Goal: Information Seeking & Learning: Learn about a topic

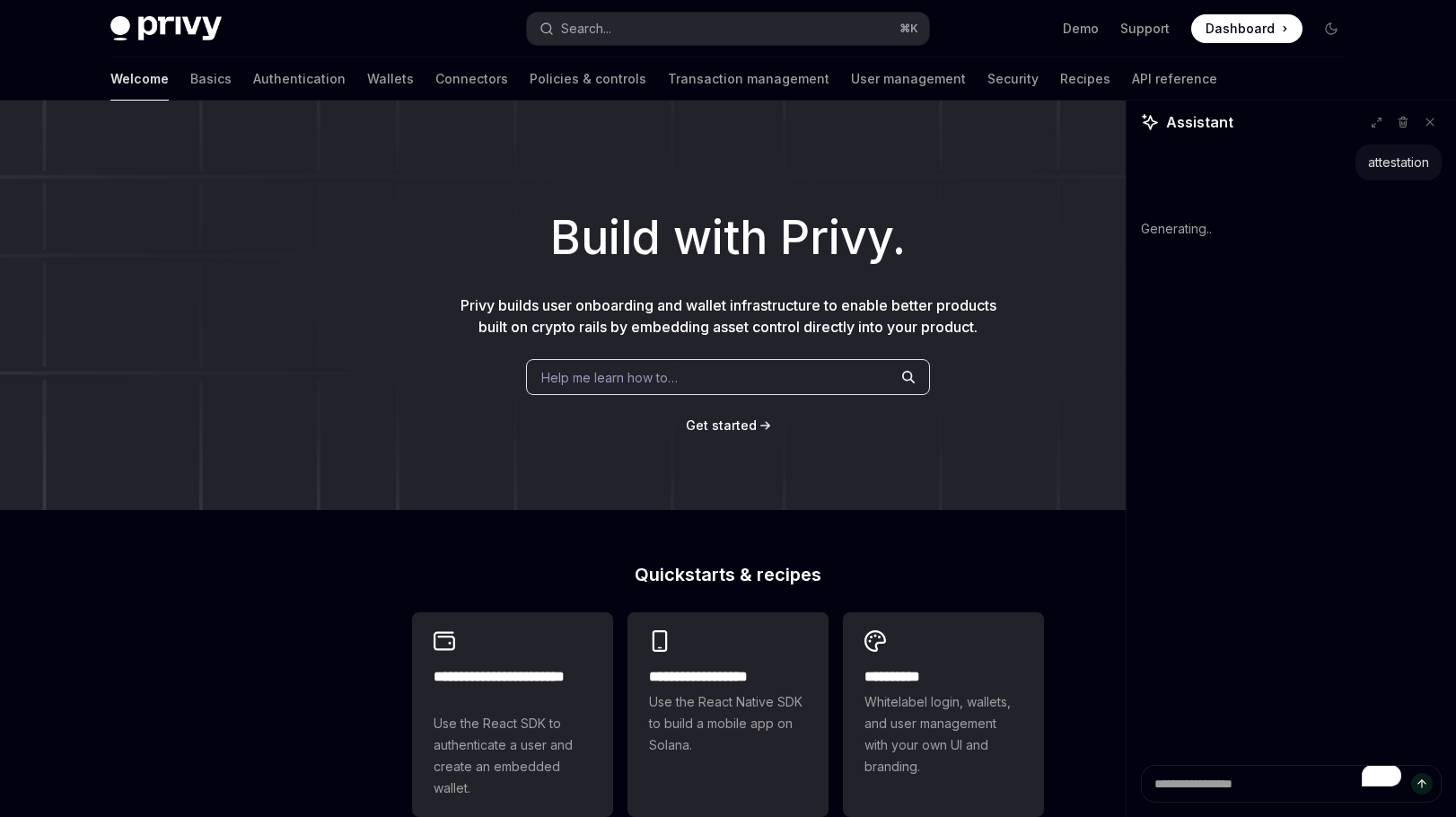
type textarea "*"
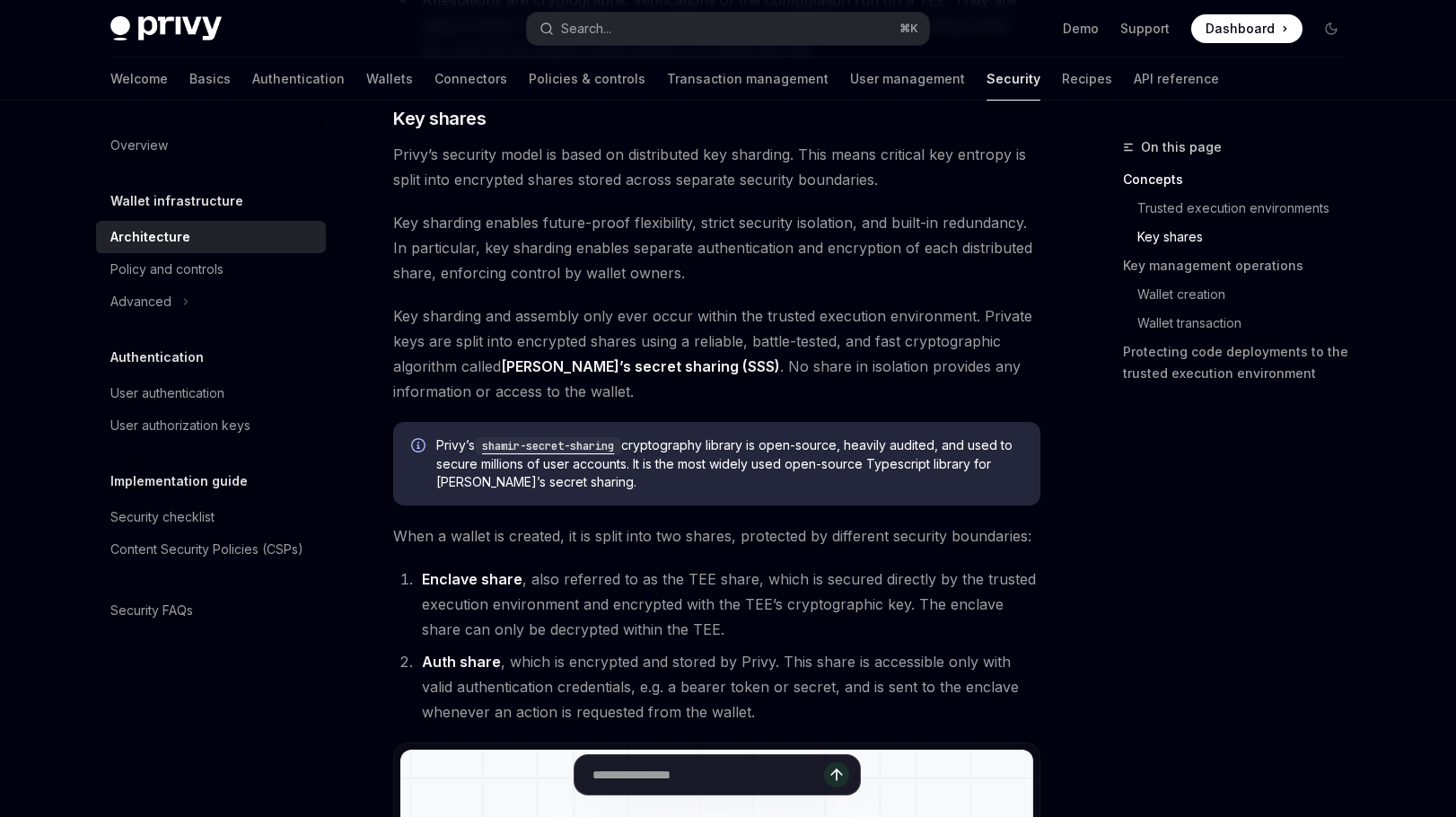
scroll to position [178, 0]
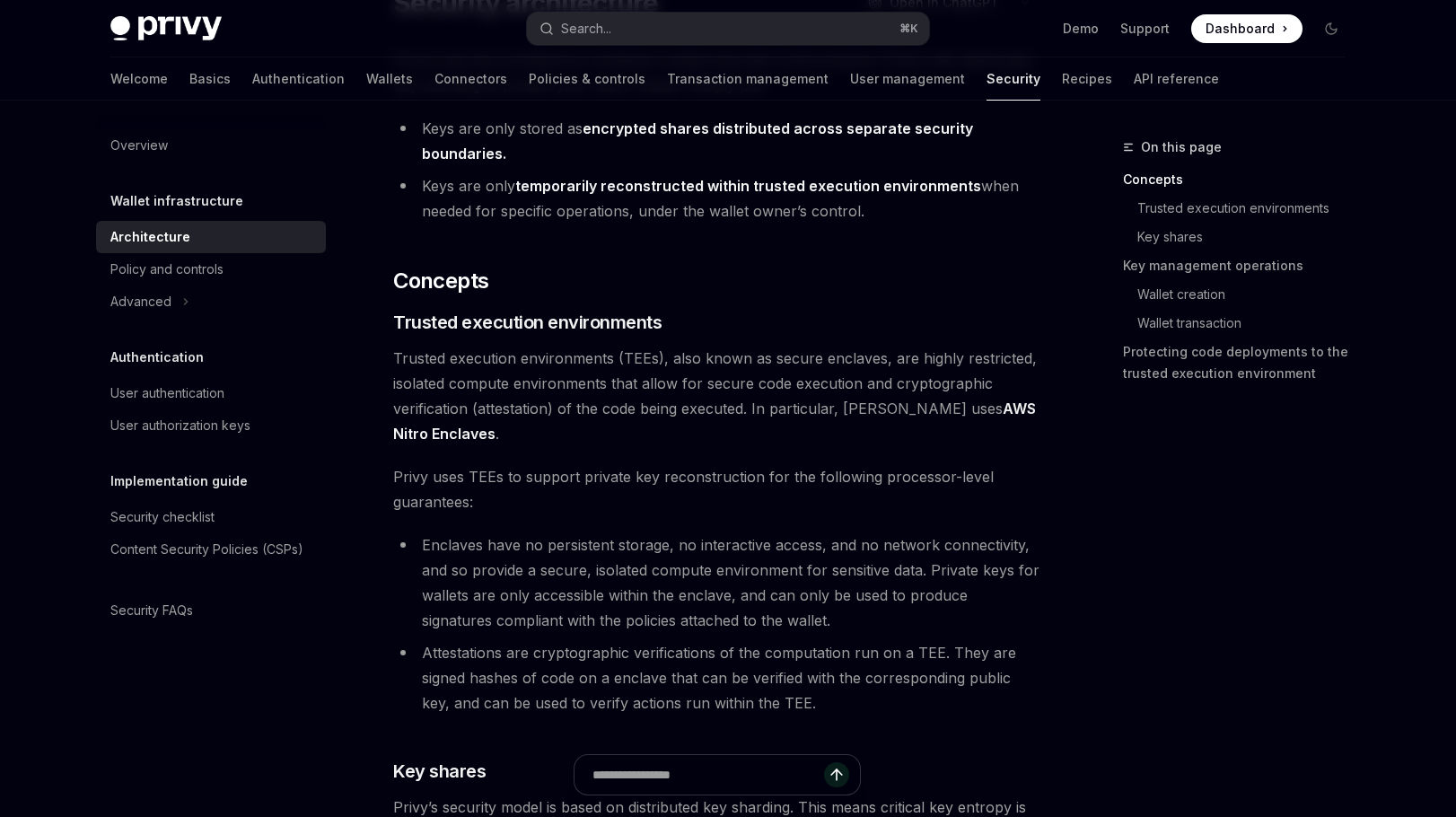
click at [670, 414] on span "Trusted execution environments (TEEs), also known as secure enclaves, are highl…" at bounding box center [717, 395] width 648 height 100
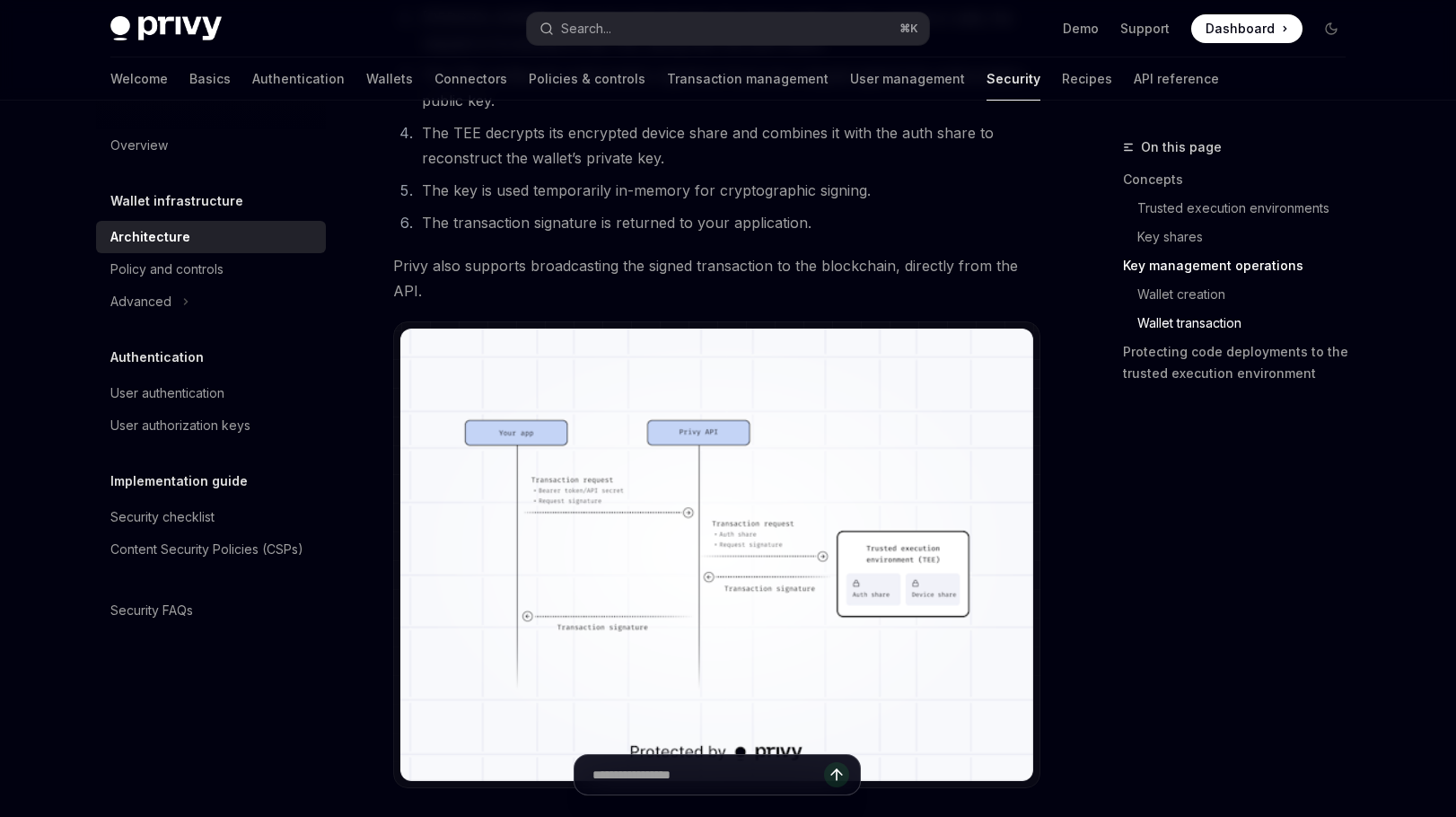
scroll to position [3183, 0]
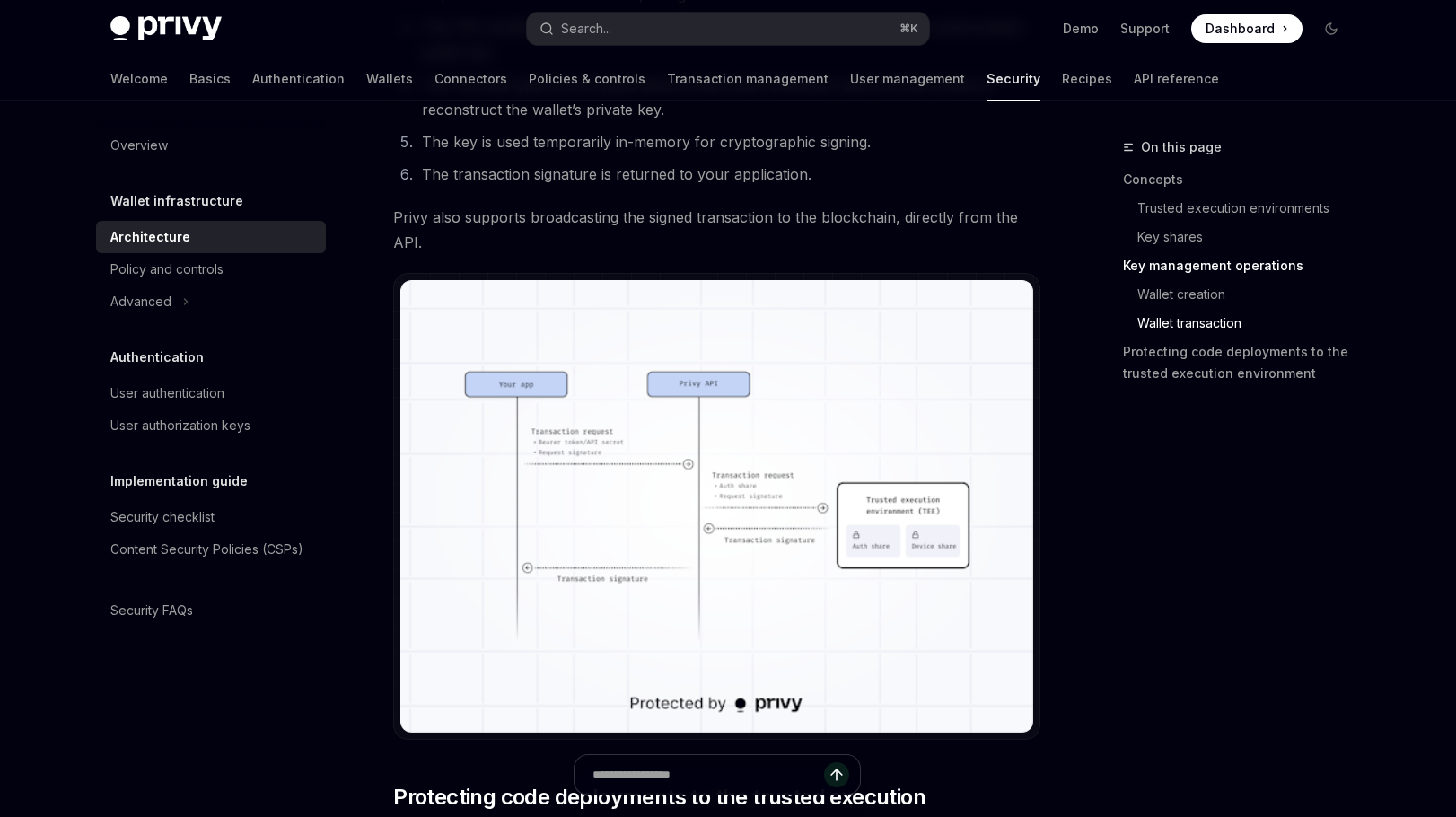
click at [320, 771] on div "Overview Wallet infrastructure Architecture Policy and controls Advanced Authen…" at bounding box center [225, 459] width 258 height 717
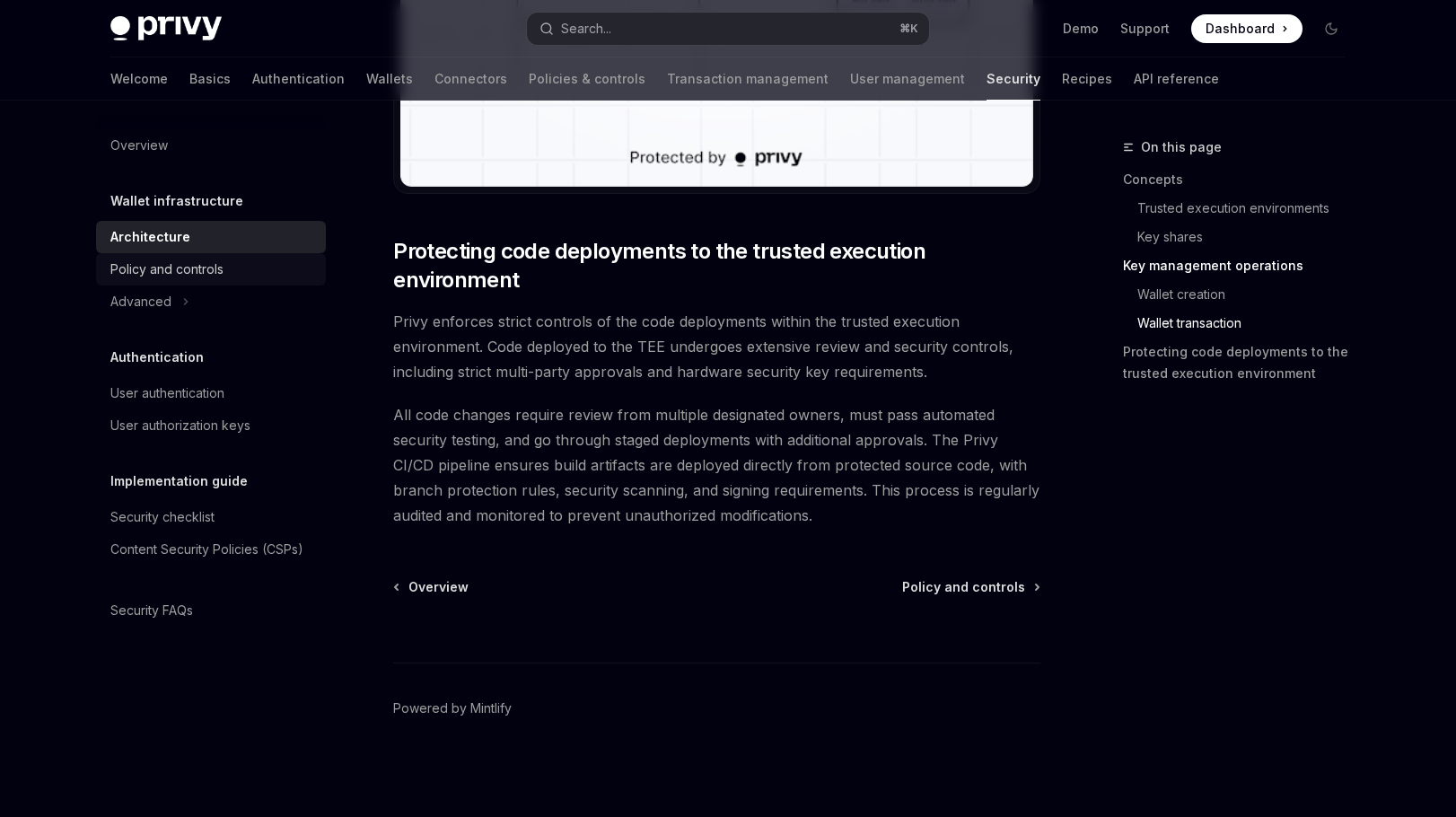
click at [188, 272] on div "Policy and controls" at bounding box center [166, 268] width 113 height 21
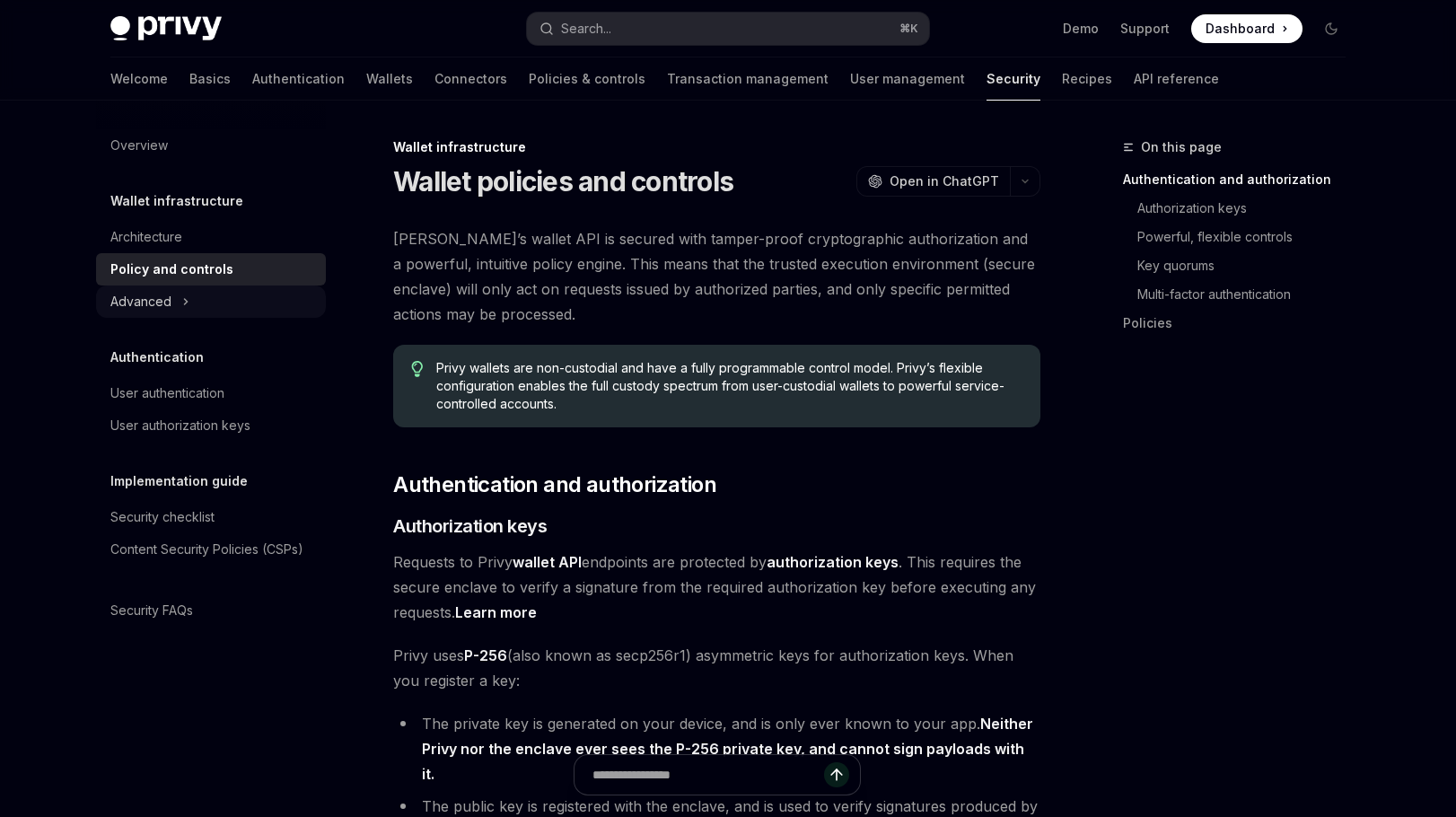
click at [187, 296] on icon "Toggle Advanced section" at bounding box center [186, 301] width 7 height 21
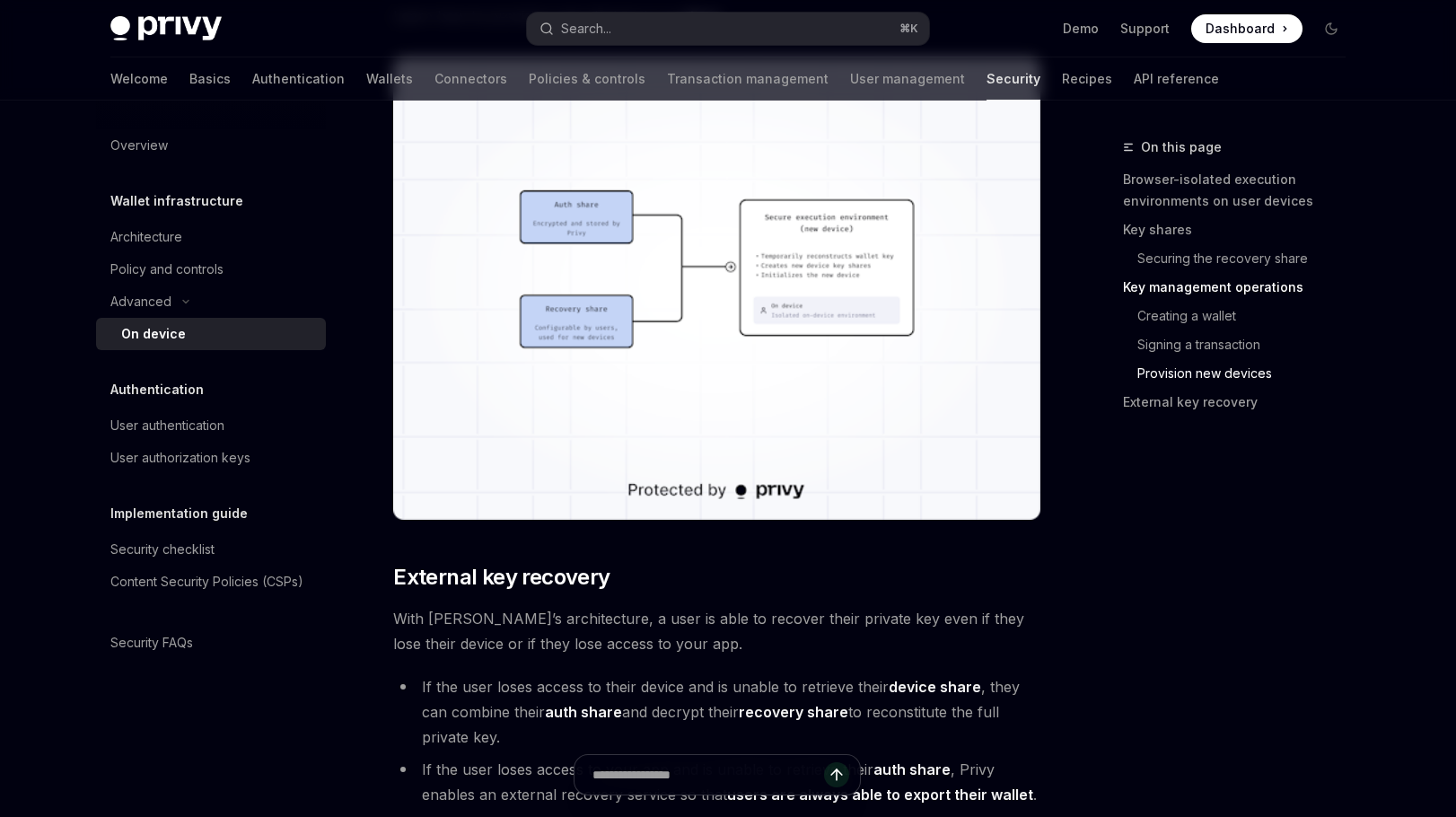
scroll to position [4833, 0]
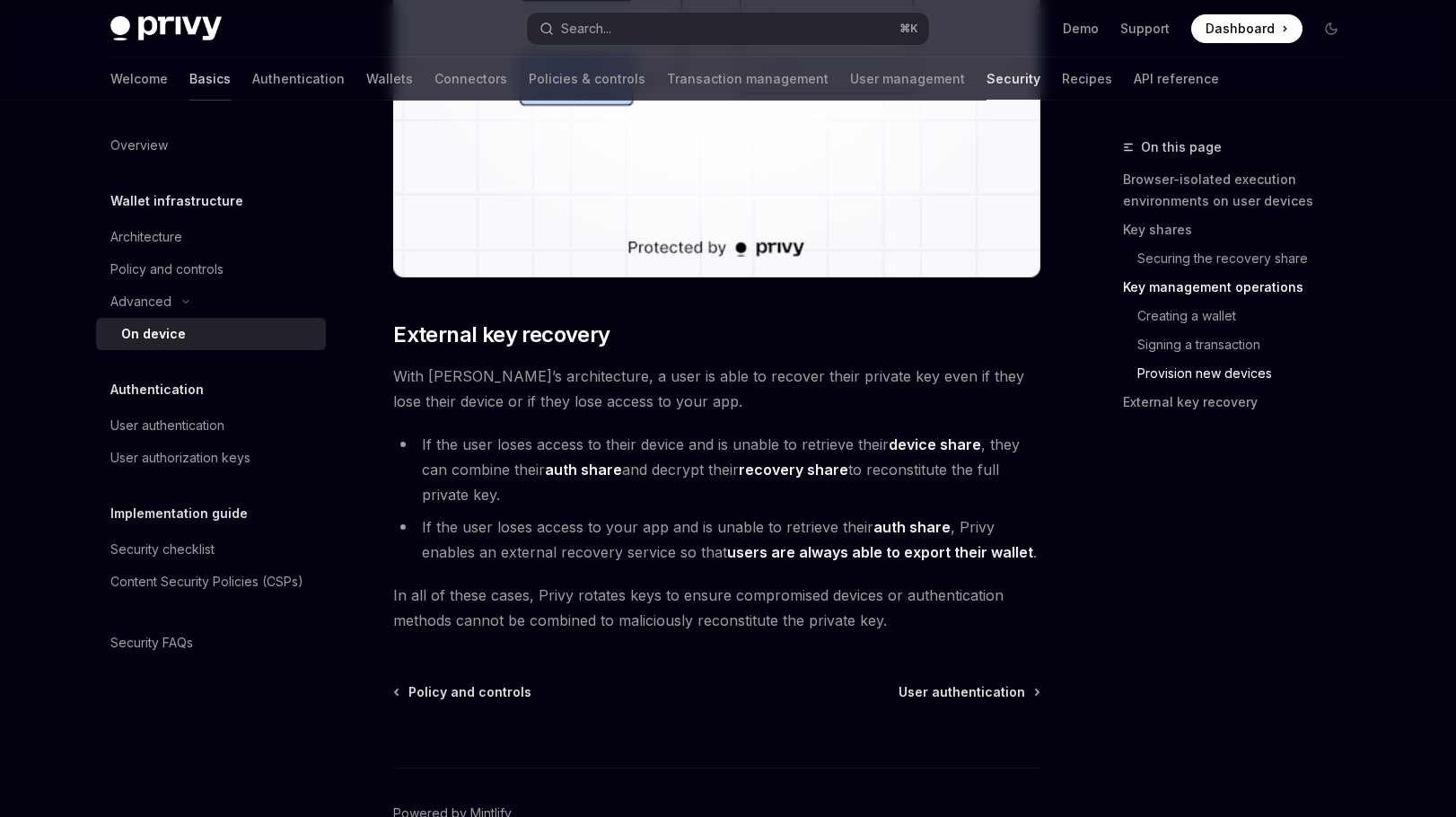
click at [189, 75] on link "Basics" at bounding box center [209, 79] width 41 height 43
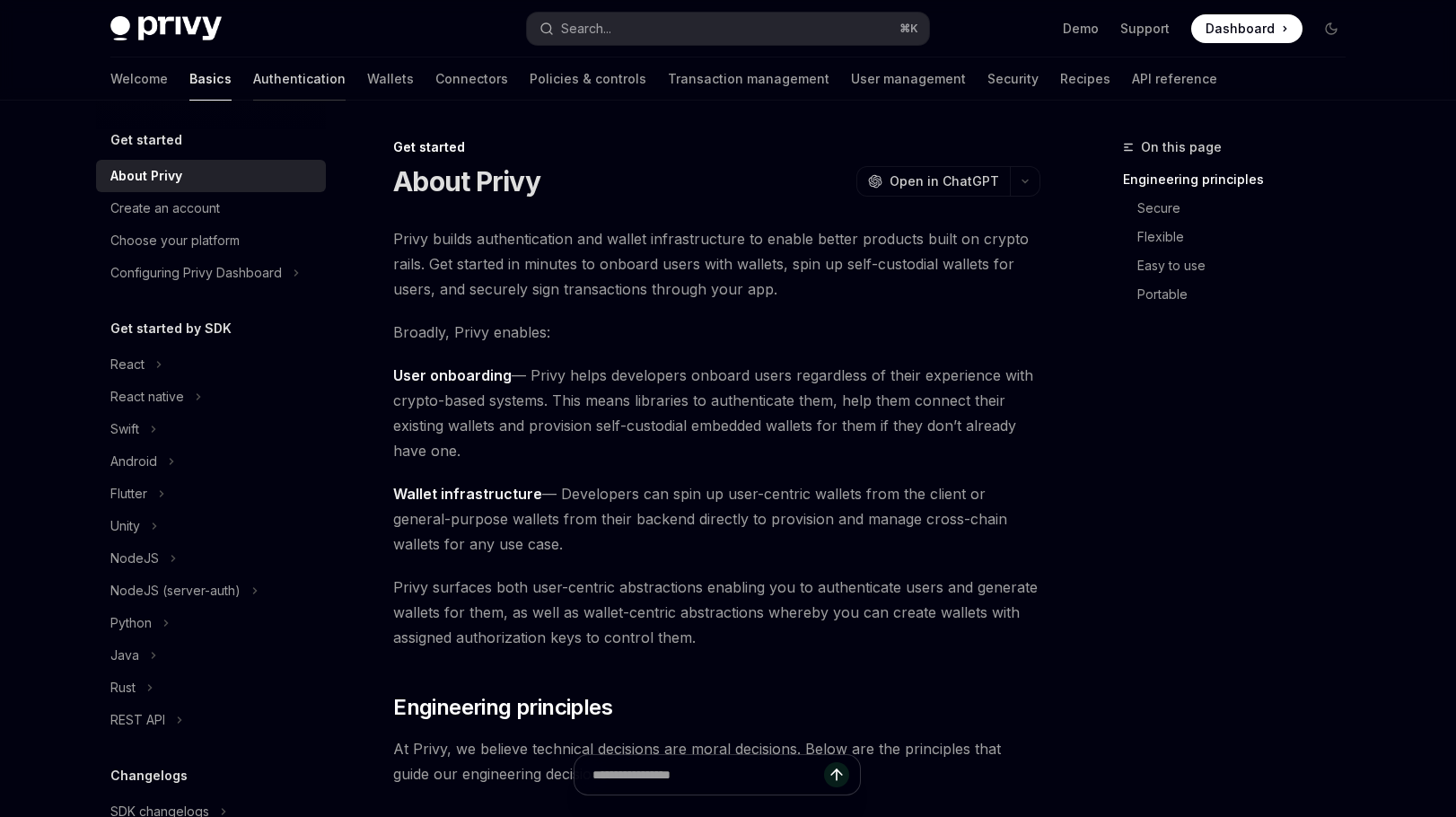
click at [254, 86] on link "Authentication" at bounding box center [299, 79] width 93 height 43
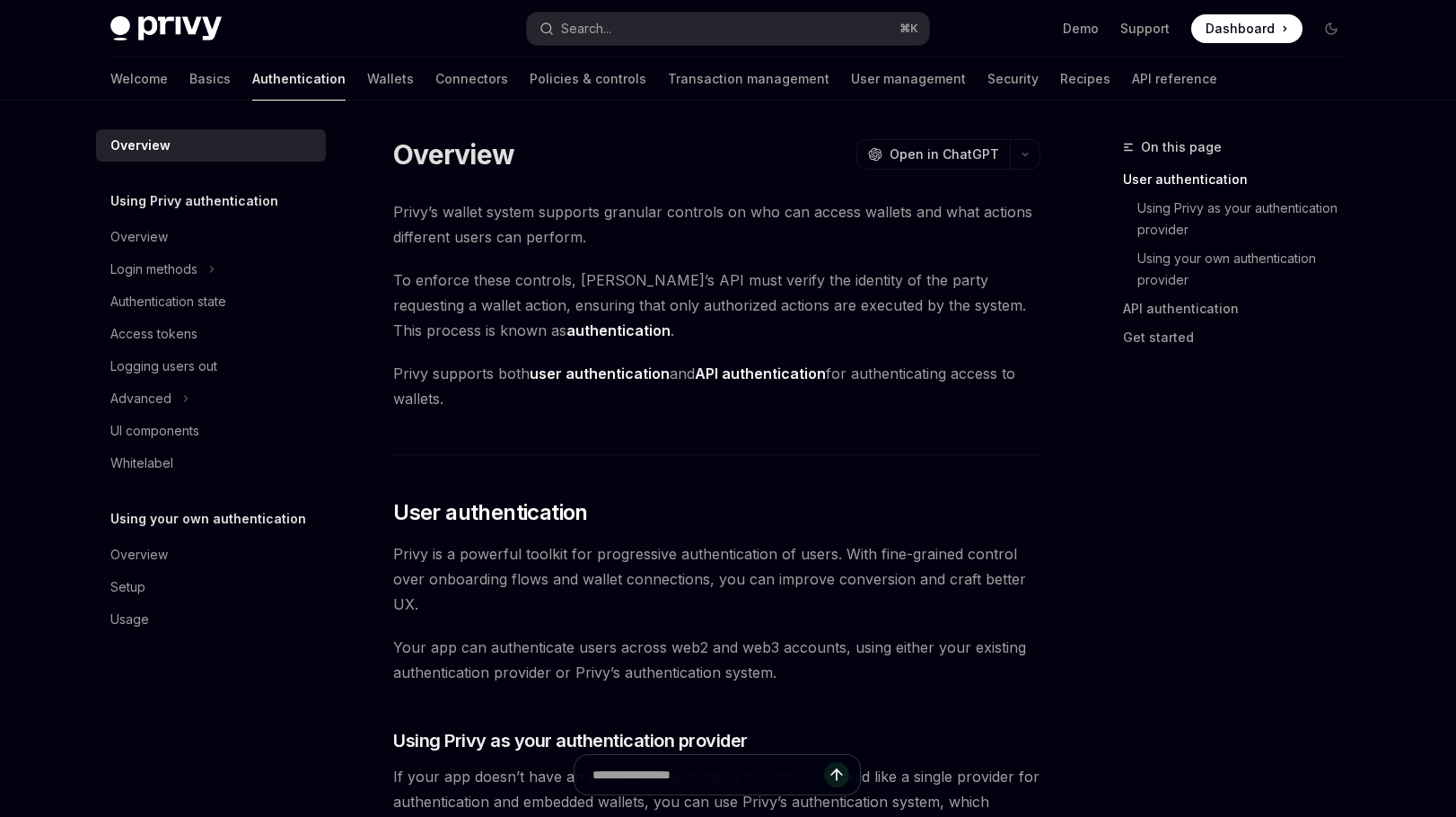
click at [335, 85] on div "Welcome Basics Authentication Wallets Connectors Policies & controls Transactio…" at bounding box center [663, 79] width 1107 height 43
click at [367, 75] on link "Wallets" at bounding box center [390, 79] width 47 height 43
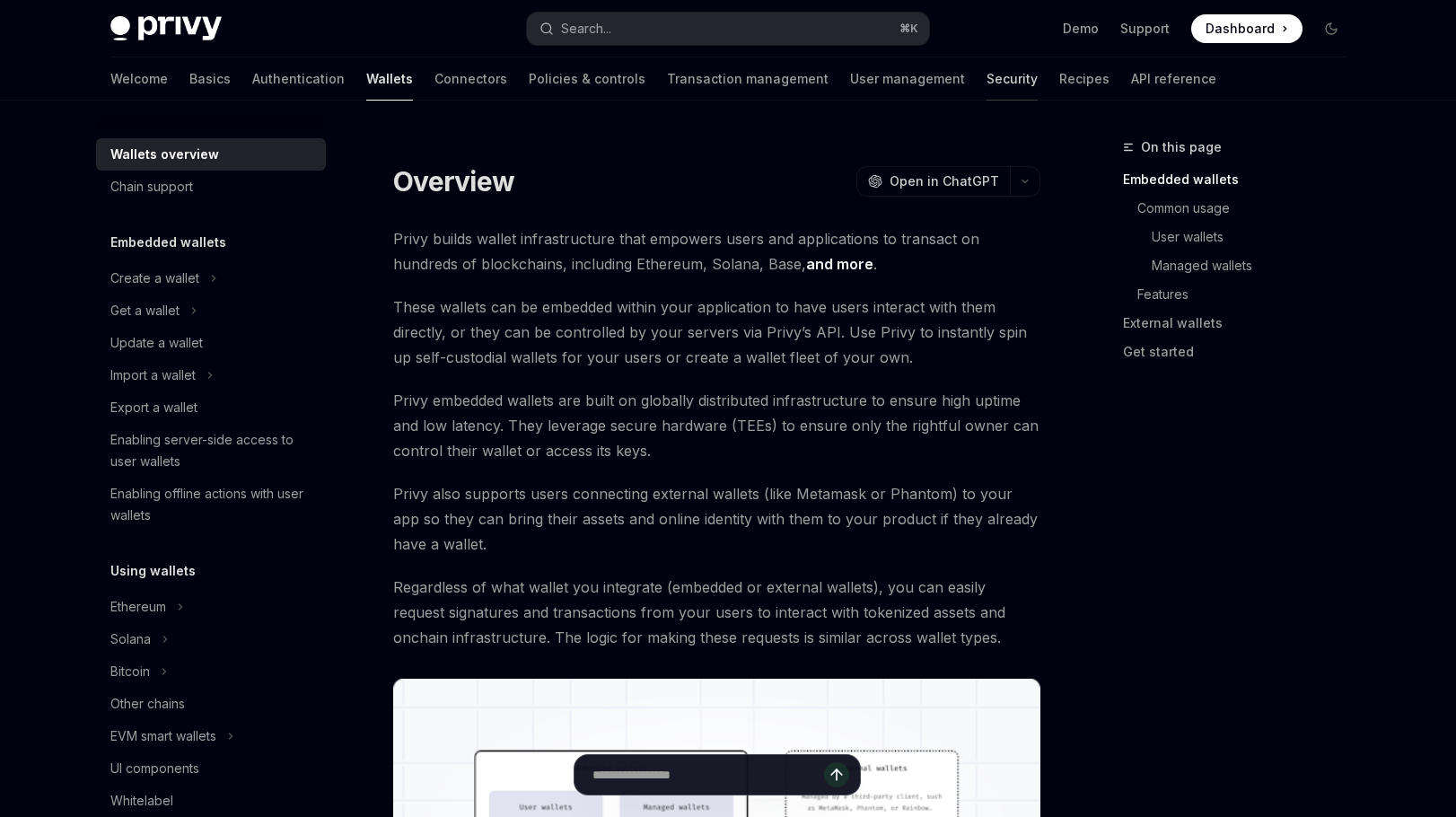
click at [987, 83] on link "Security" at bounding box center [1012, 79] width 51 height 43
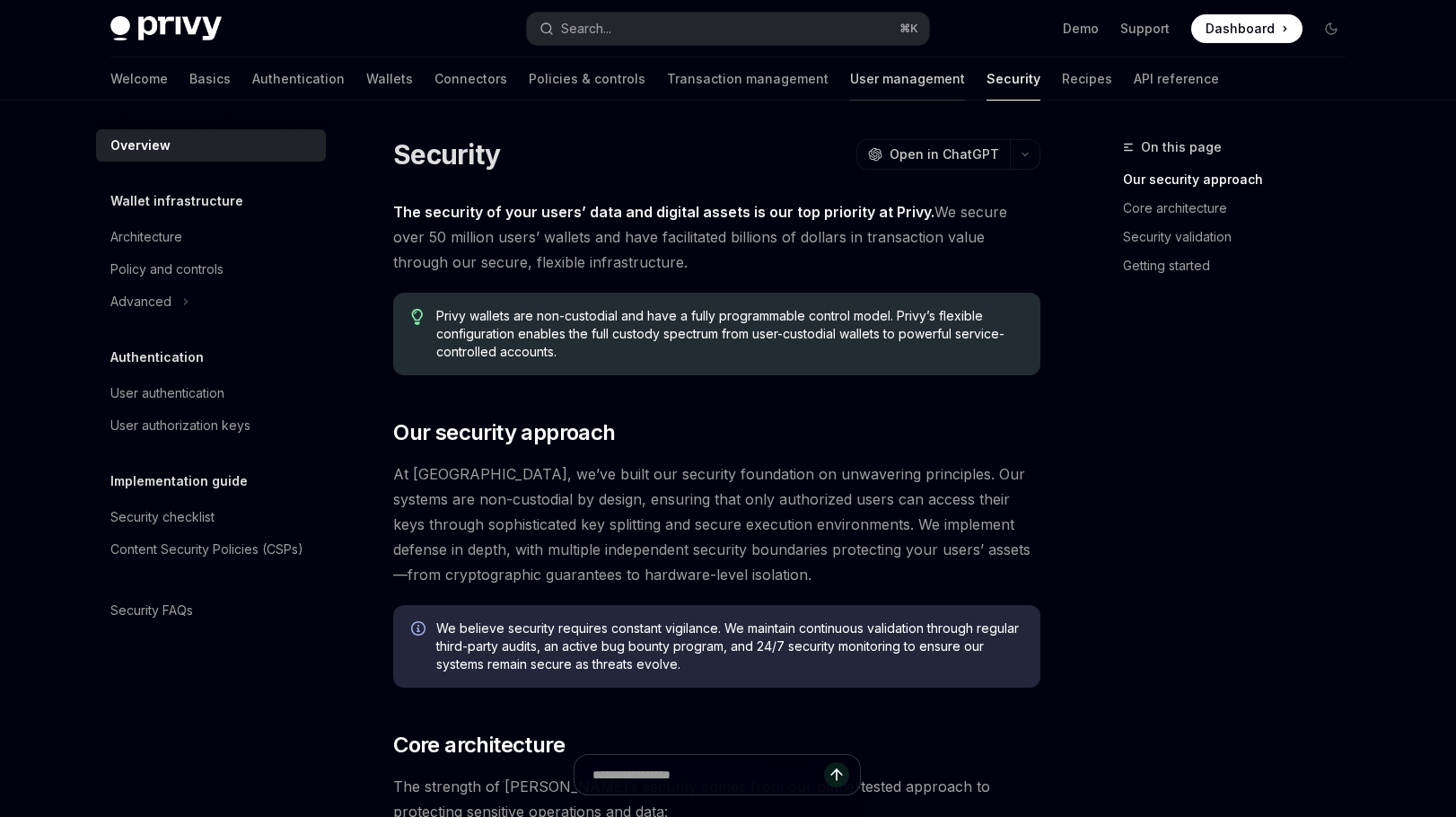
click at [850, 87] on link "User management" at bounding box center [907, 79] width 115 height 43
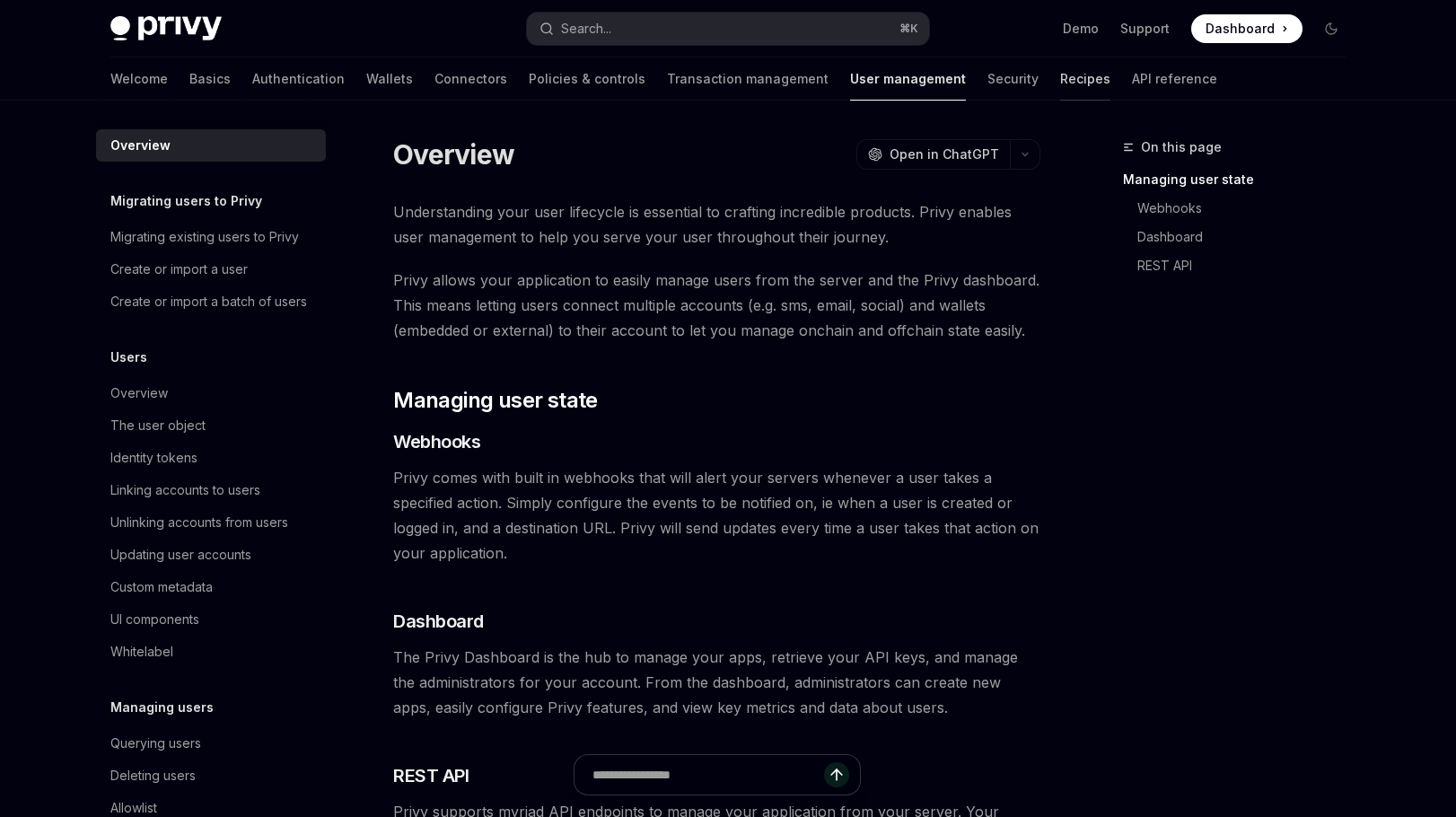
click at [1060, 74] on link "Recipes" at bounding box center [1085, 79] width 51 height 43
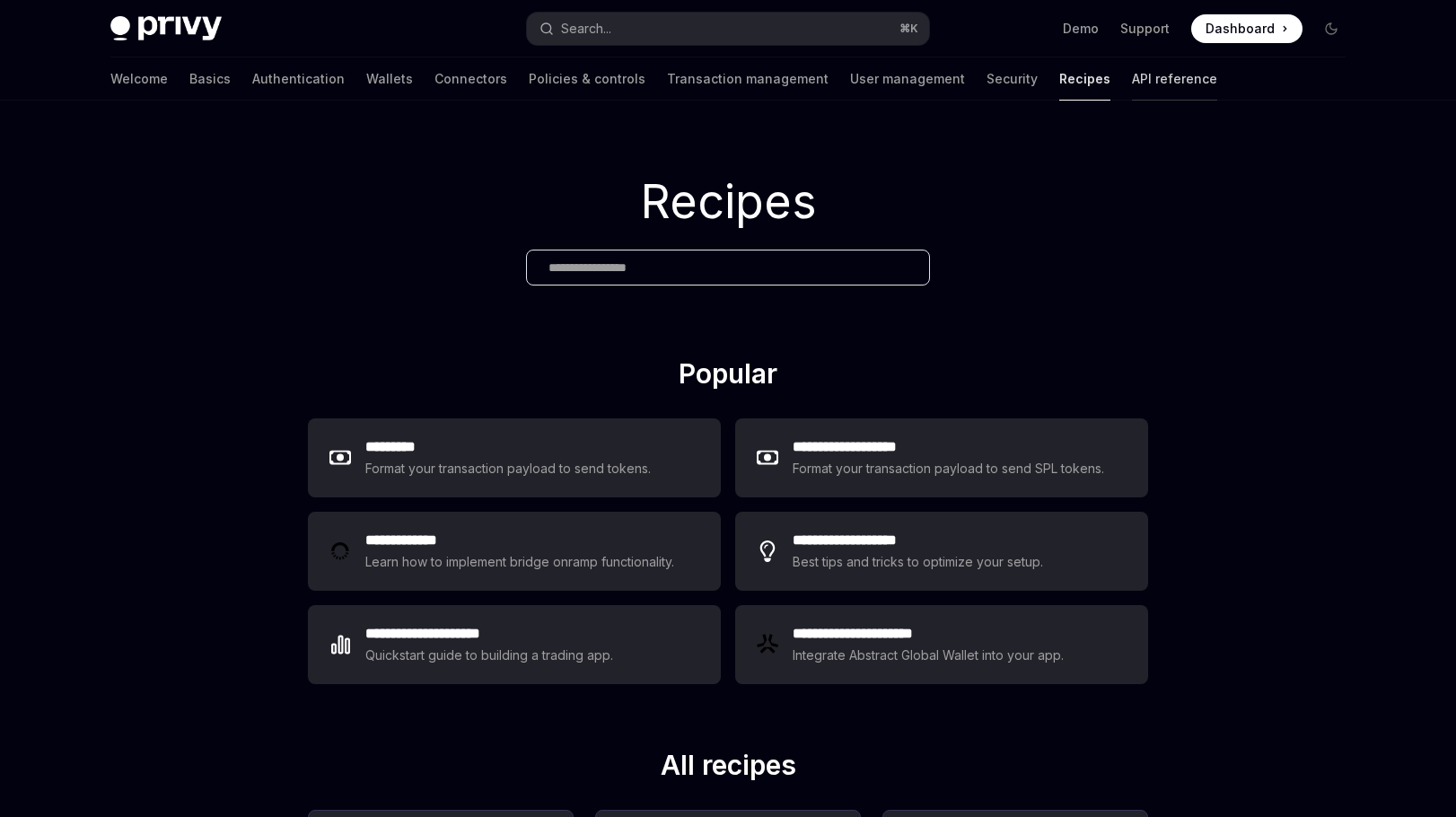
click at [1132, 78] on link "API reference" at bounding box center [1174, 79] width 85 height 43
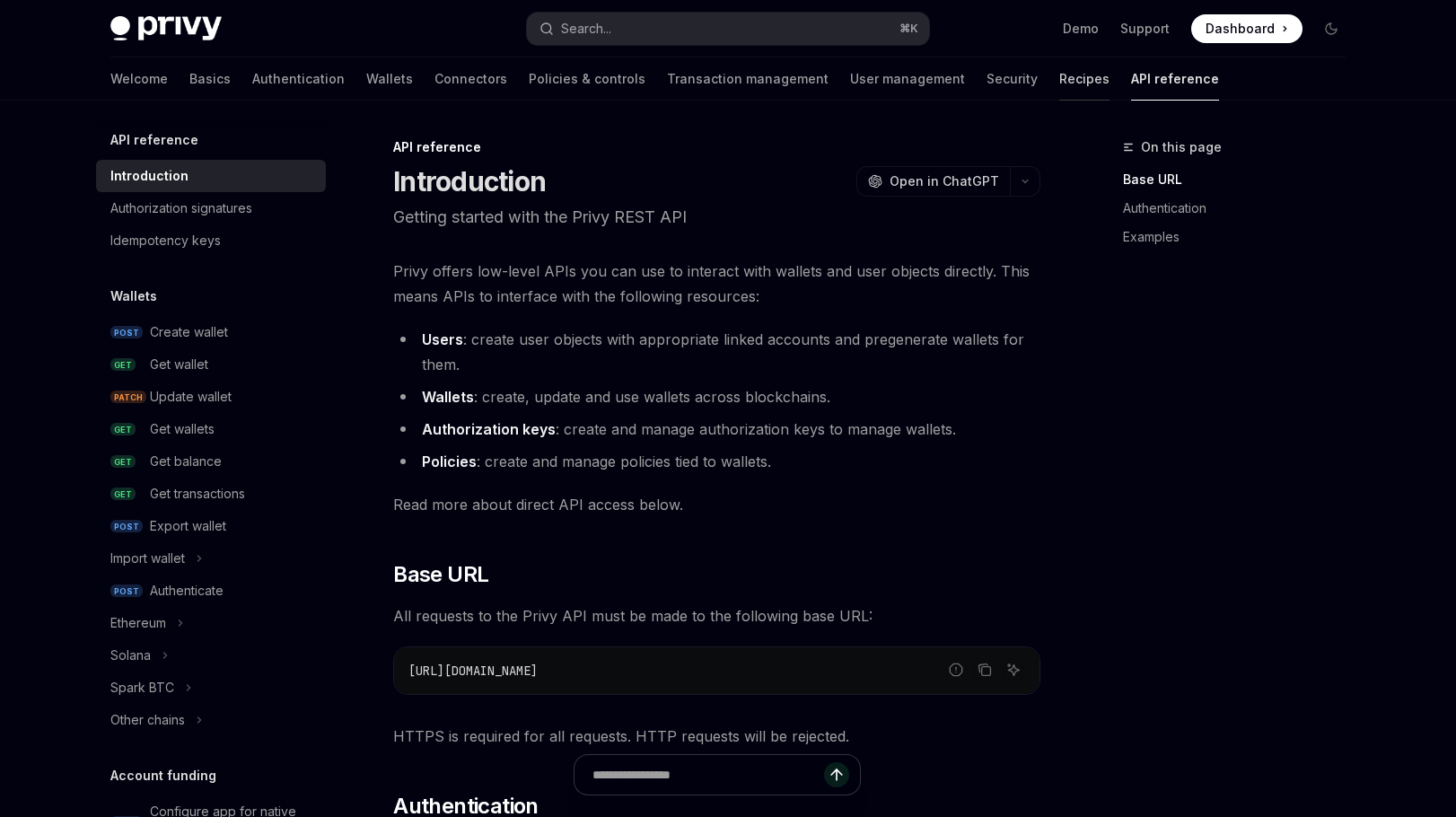
click at [1059, 87] on link "Recipes" at bounding box center [1084, 79] width 51 height 43
type textarea "*"
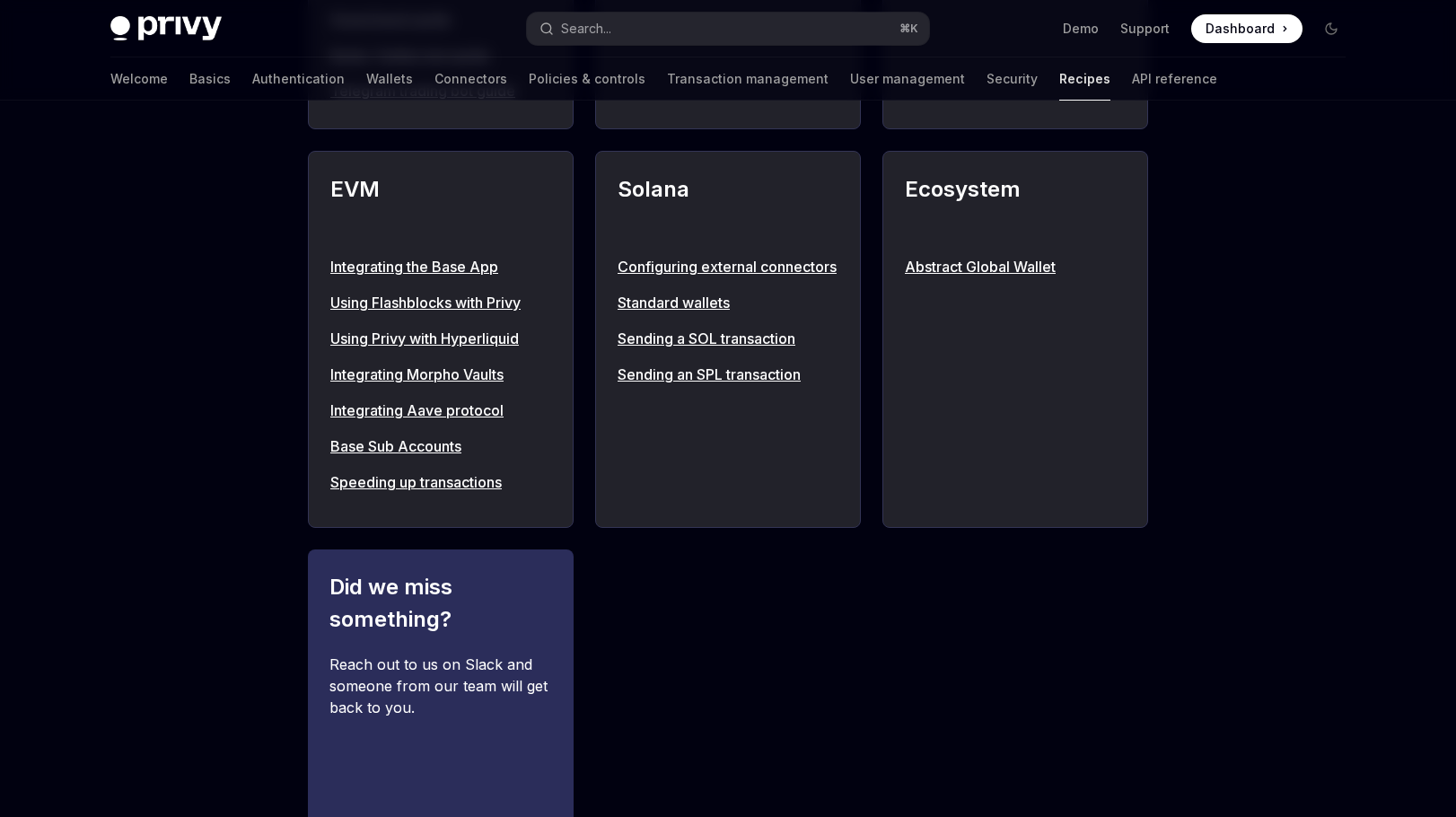
scroll to position [2125, 0]
